Goal: Task Accomplishment & Management: Complete application form

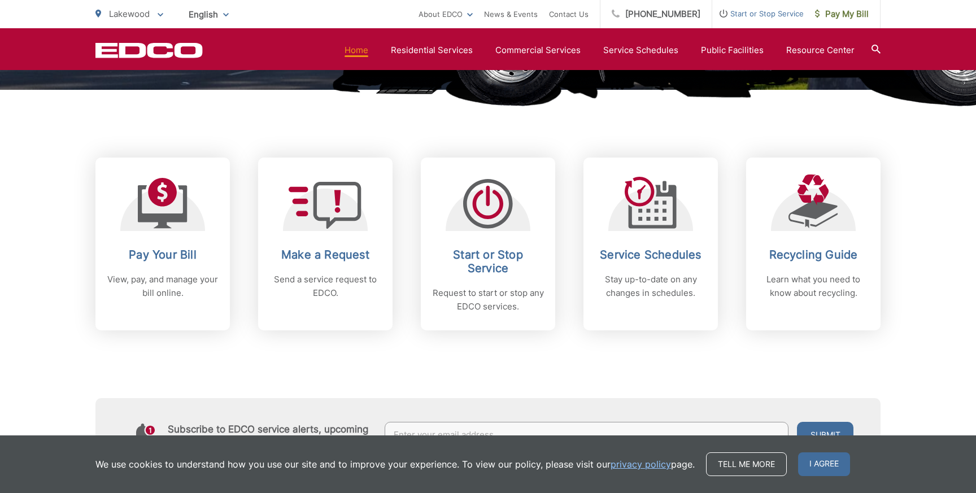
scroll to position [395, 0]
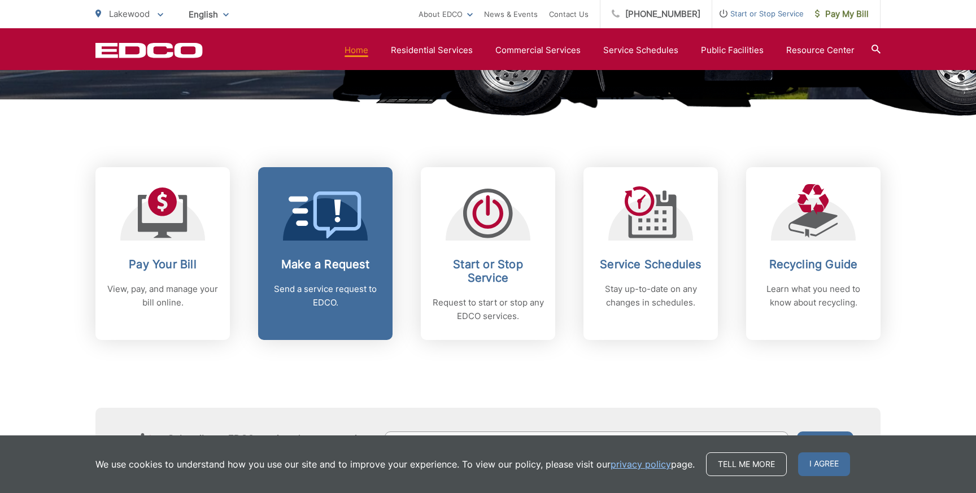
click at [321, 199] on icon at bounding box center [325, 214] width 73 height 47
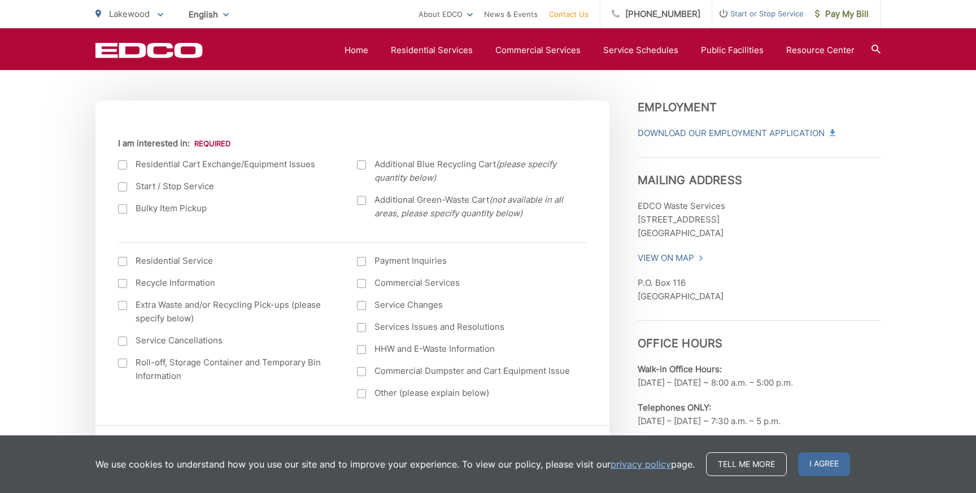
scroll to position [391, 0]
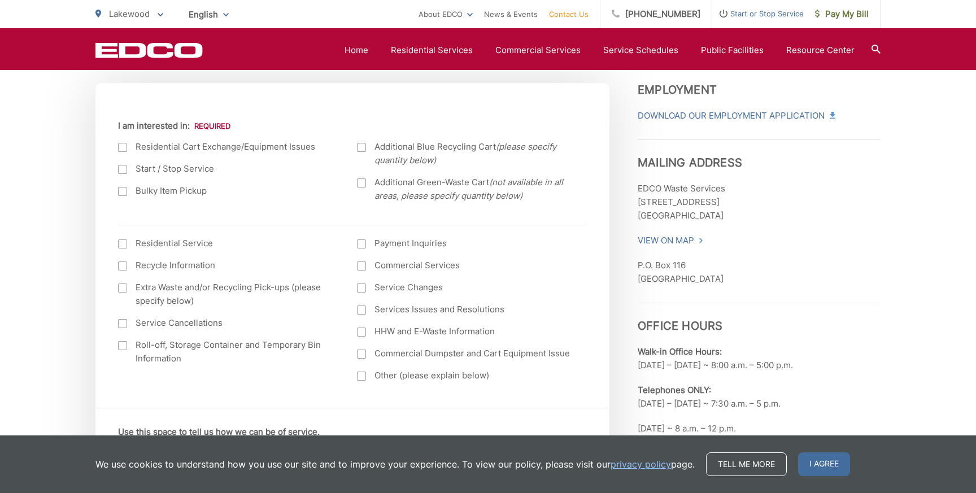
click at [125, 193] on div at bounding box center [122, 191] width 9 height 9
click at [0, 0] on input "Bulky Item Pickup" at bounding box center [0, 0] width 0 height 0
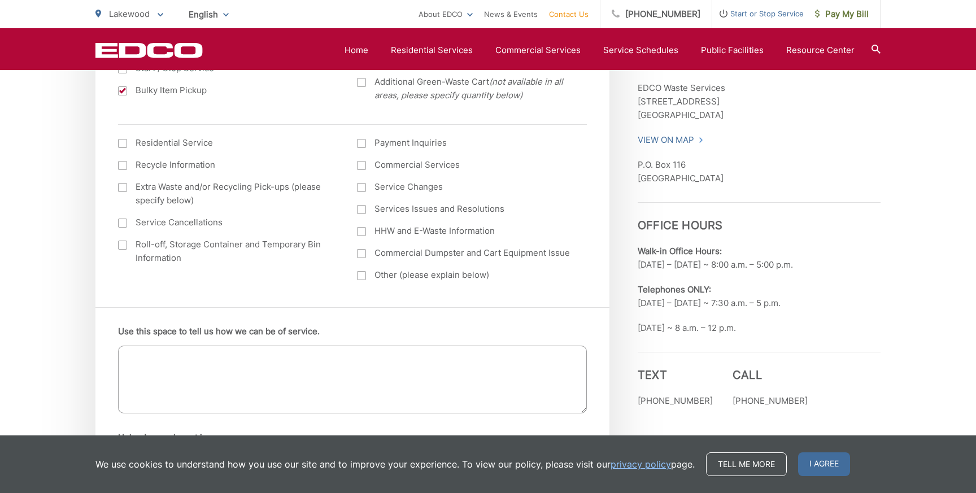
scroll to position [545, 0]
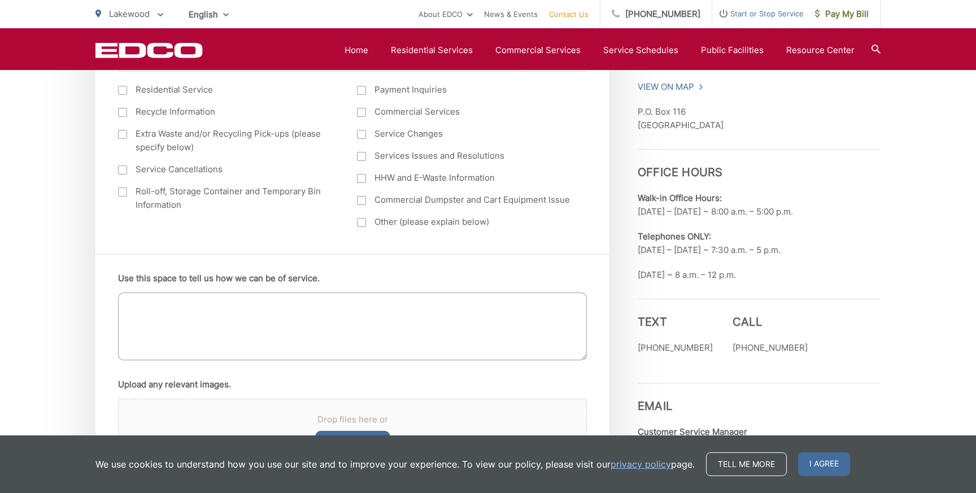
click at [181, 308] on textarea "Use this space to tell us how we can be of service." at bounding box center [352, 327] width 469 height 68
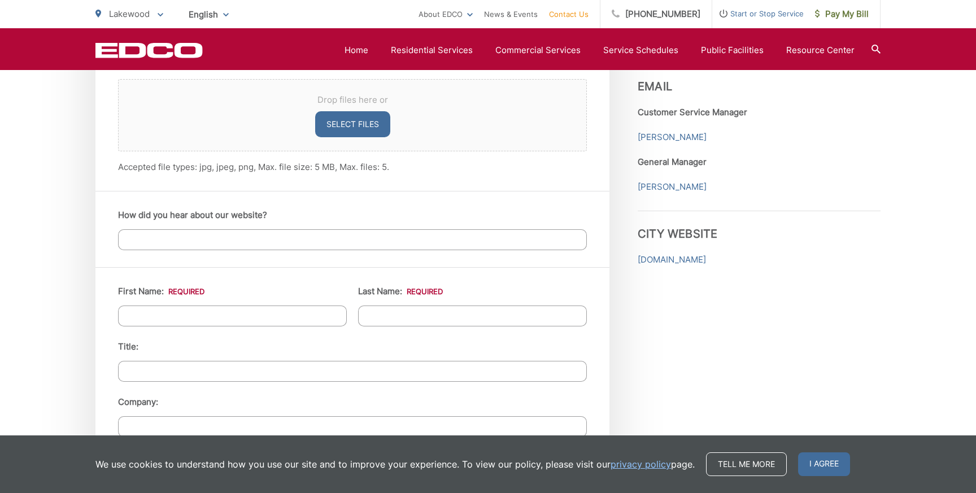
scroll to position [870, 0]
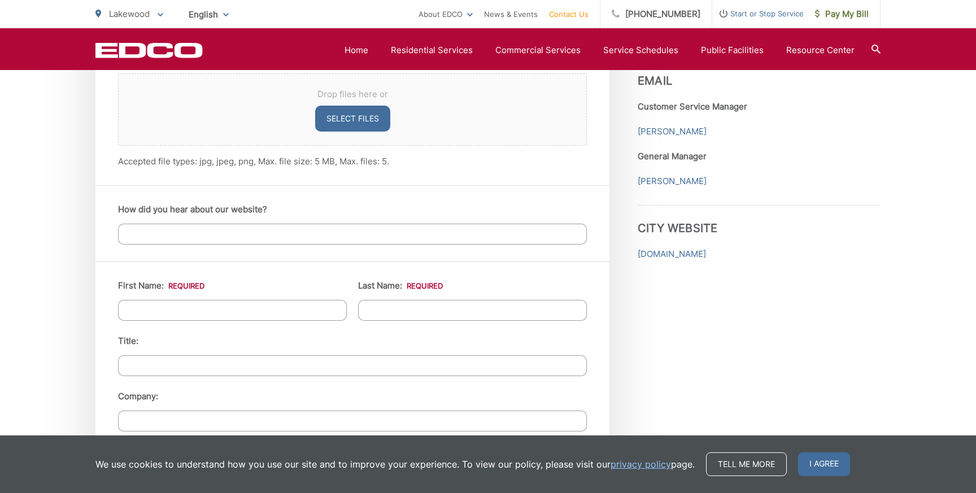
type textarea "Pick up of old mattress"
click at [180, 310] on input "First Name: *" at bounding box center [232, 310] width 229 height 21
type input "Maria"
click at [373, 308] on input "Last Name: *" at bounding box center [472, 310] width 229 height 21
type input "Eubanks"
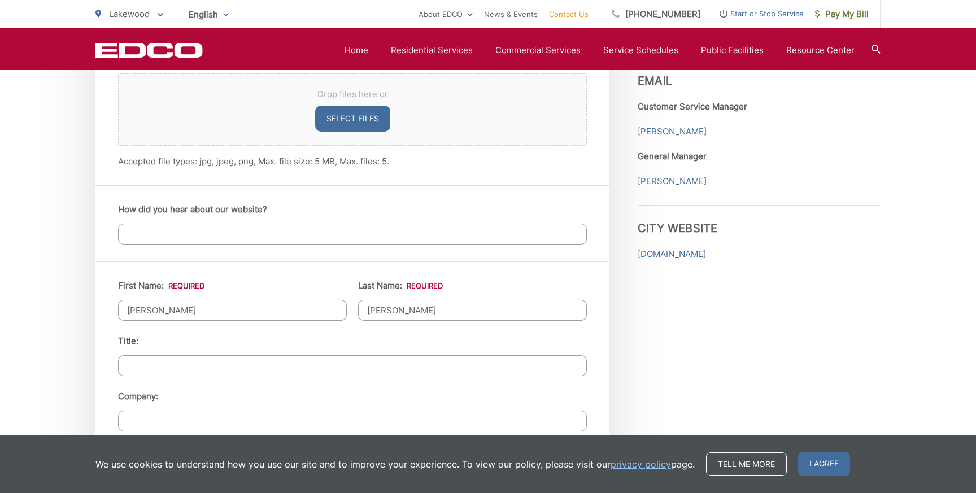
click at [356, 359] on input "Title:" at bounding box center [352, 365] width 469 height 21
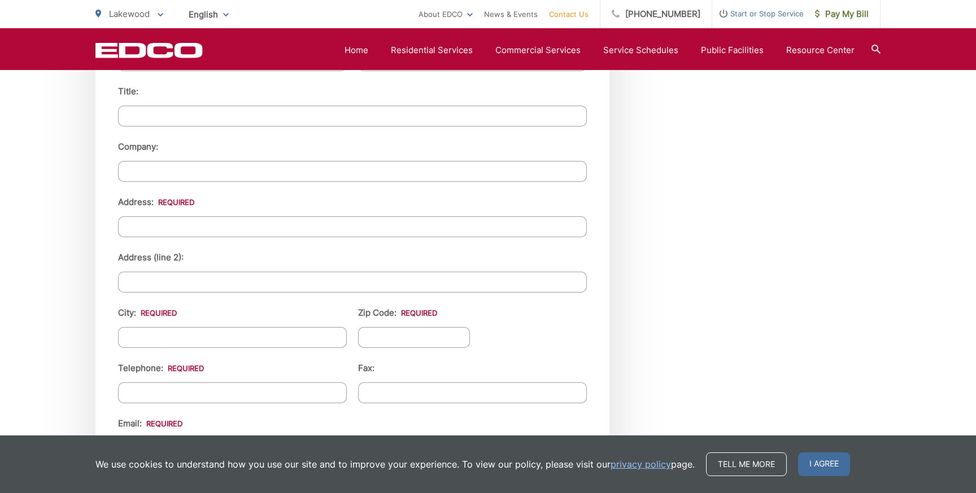
scroll to position [1150, 0]
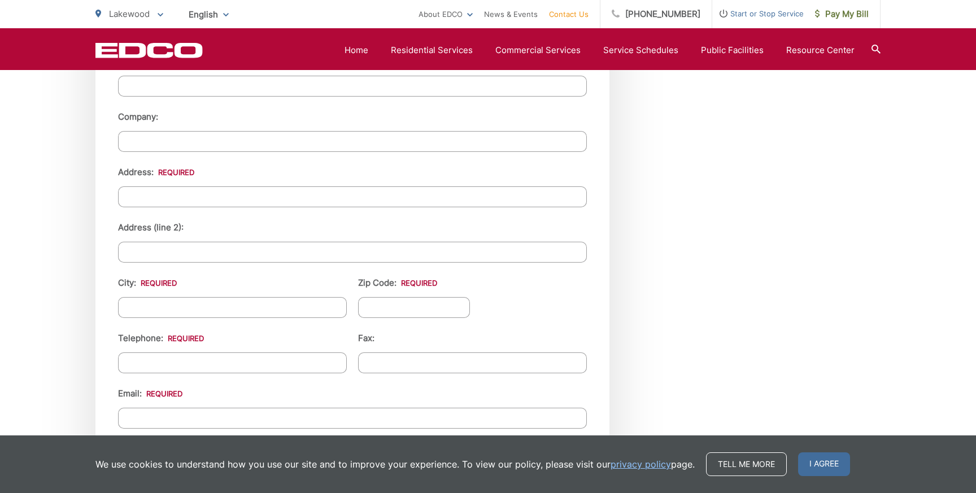
click at [329, 197] on input "Address: *" at bounding box center [352, 196] width 469 height 21
type input "2214 Del Hollow St."
click at [293, 311] on input "City: *" at bounding box center [232, 307] width 229 height 21
type input "Lakewood"
click at [396, 308] on input "Zip Code: *" at bounding box center [414, 307] width 112 height 21
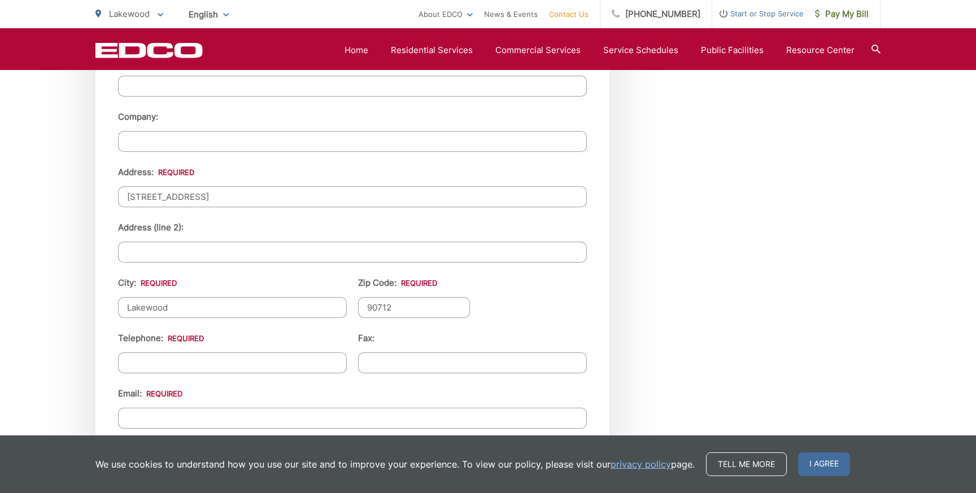
type input "90712"
click at [319, 364] on input "(___) ___-____" at bounding box center [232, 362] width 229 height 21
type input "(562) 234-1750"
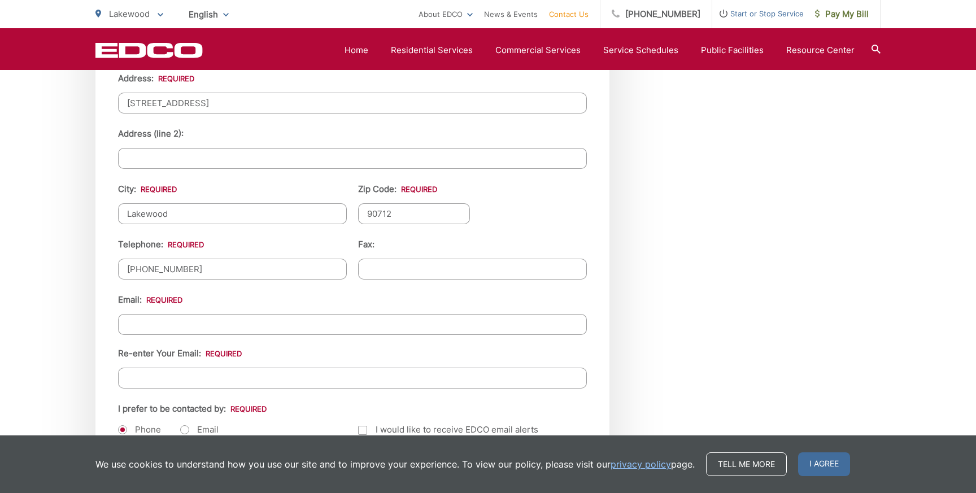
scroll to position [1266, 0]
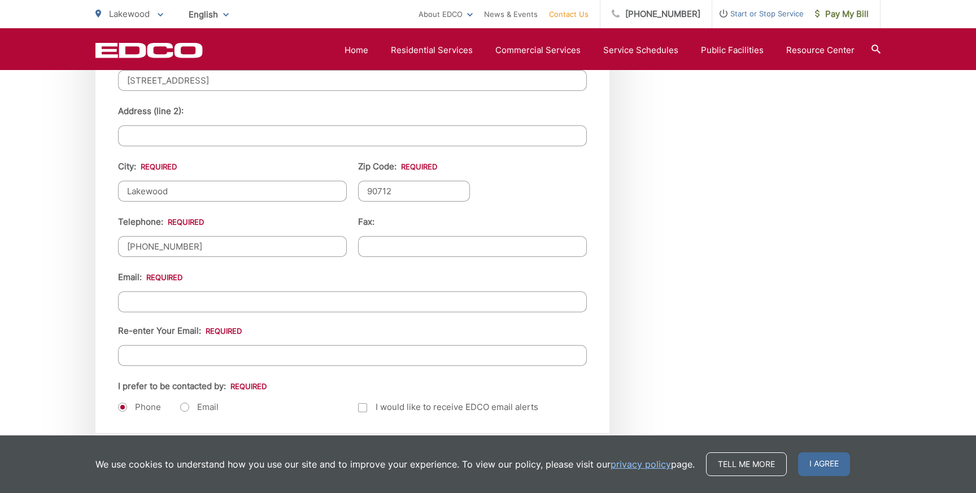
click at [323, 299] on input "Email *" at bounding box center [352, 301] width 469 height 21
type input "mariajeubanks@gmail.com"
click at [293, 347] on input "Re-enter Your Email:" at bounding box center [352, 355] width 469 height 21
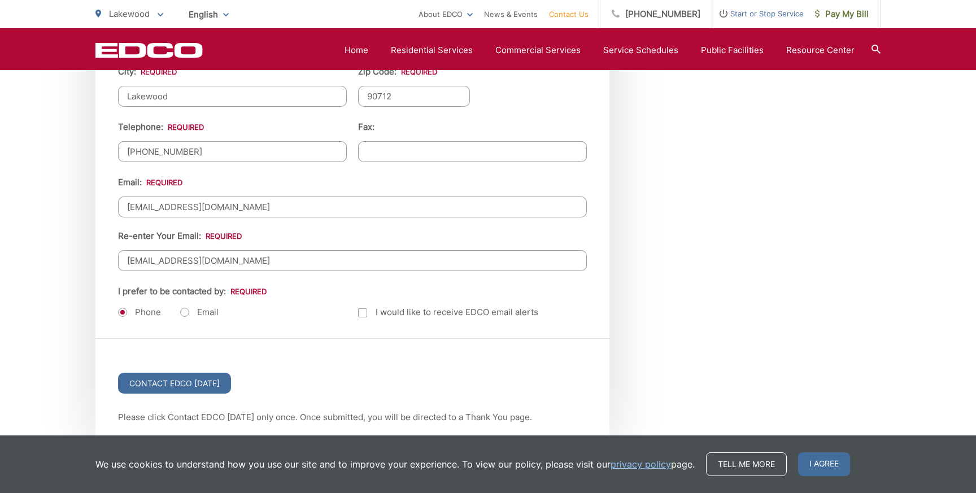
scroll to position [1365, 0]
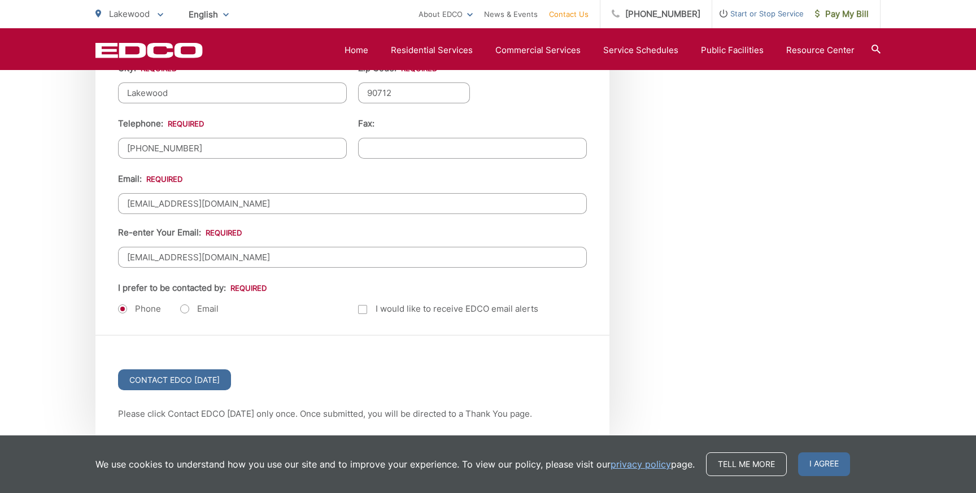
type input "mariajeubanks@gmail.com"
click at [186, 307] on label "Email" at bounding box center [199, 308] width 38 height 11
radio input "true"
click at [202, 378] on input "Contact EDCO Today" at bounding box center [174, 379] width 113 height 21
